Goal: Task Accomplishment & Management: Manage account settings

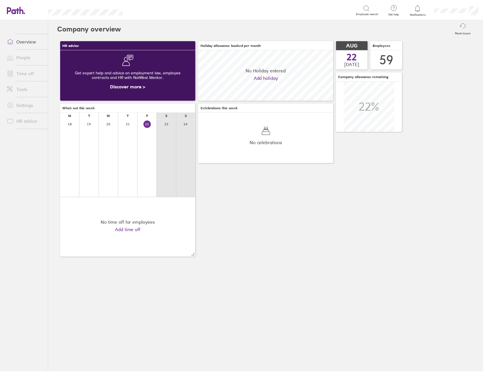
scroll to position [51, 136]
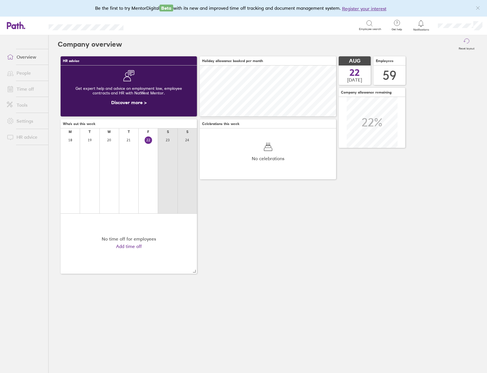
click at [26, 91] on link "Time off" at bounding box center [25, 88] width 46 height 11
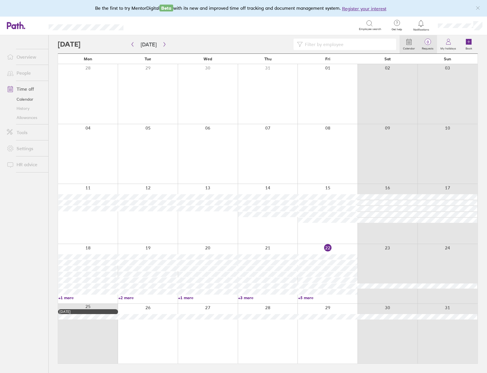
click at [431, 45] on label "Requests" at bounding box center [427, 47] width 19 height 5
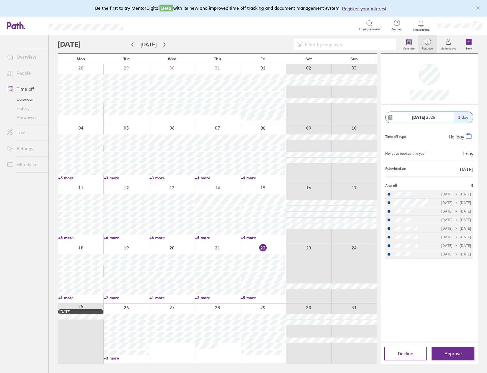
click at [115, 358] on link "+3 more" at bounding box center [126, 357] width 45 height 5
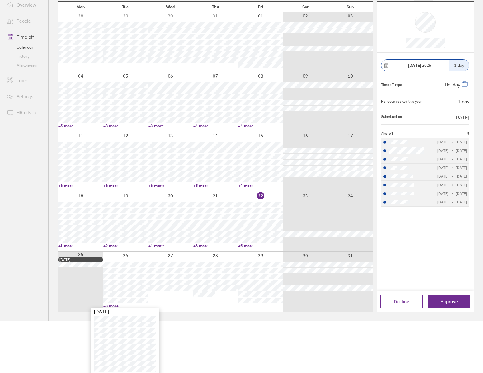
scroll to position [54, 0]
